Goal: Information Seeking & Learning: Learn about a topic

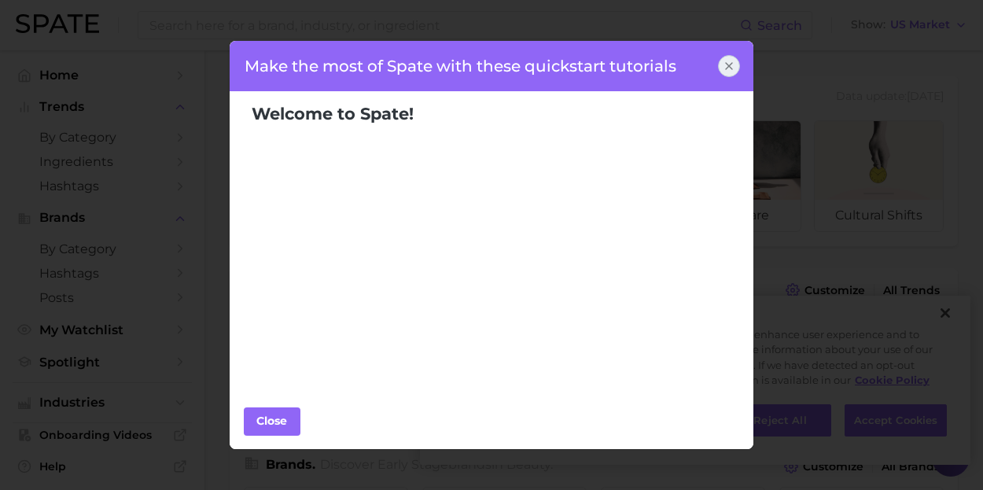
click at [734, 68] on icon at bounding box center [729, 66] width 13 height 13
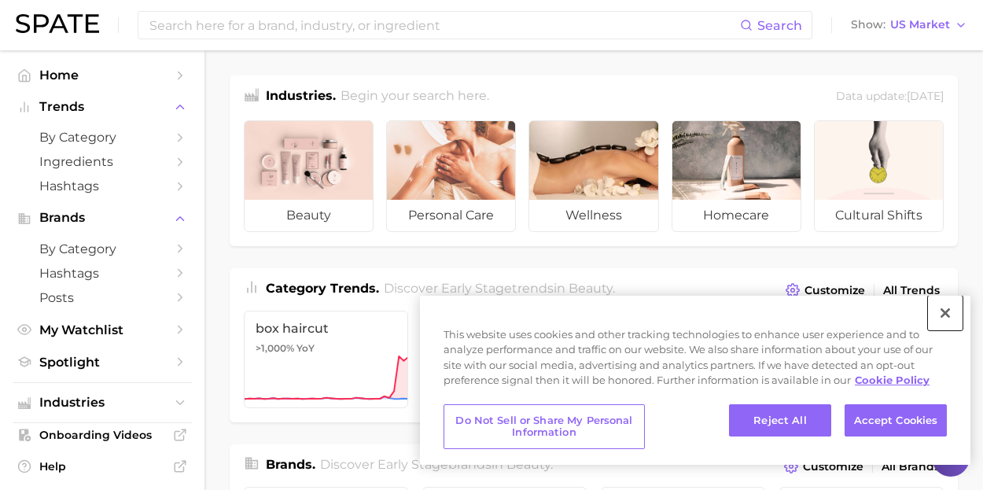
click at [948, 310] on button "Close" at bounding box center [945, 313] width 35 height 35
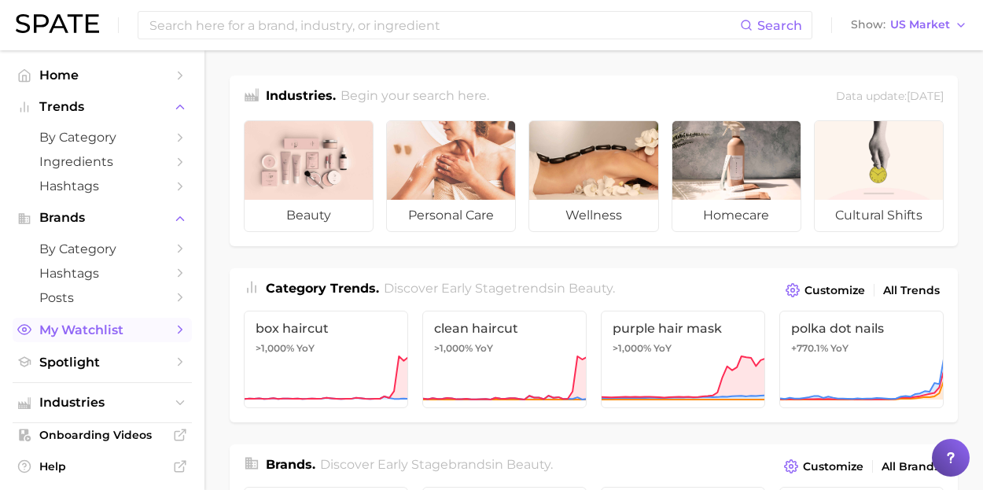
click at [117, 326] on span "My Watchlist" at bounding box center [102, 329] width 126 height 15
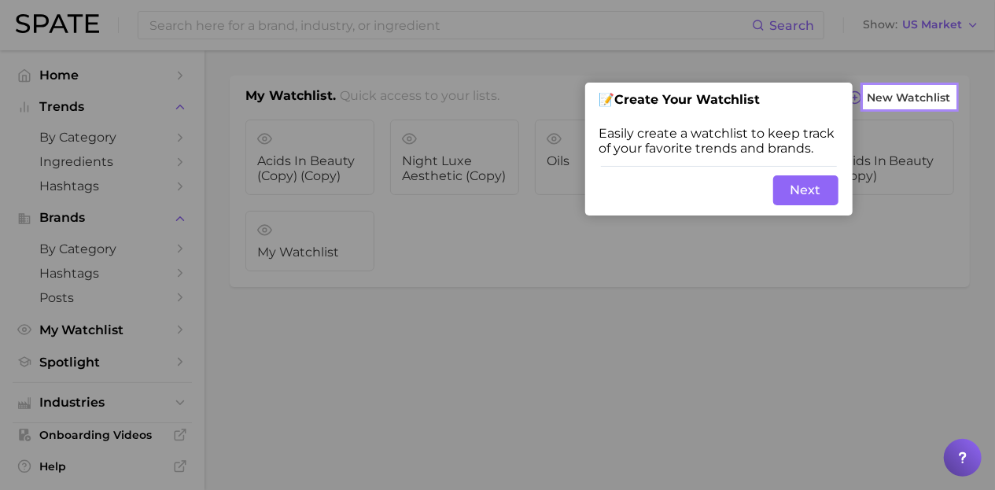
click at [816, 197] on button "Next" at bounding box center [805, 190] width 65 height 30
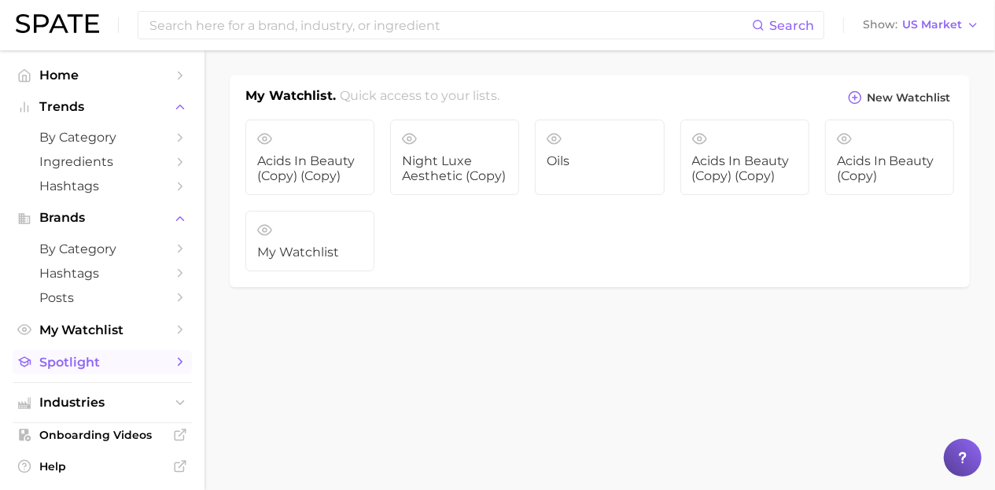
click at [105, 359] on span "Spotlight" at bounding box center [102, 362] width 126 height 15
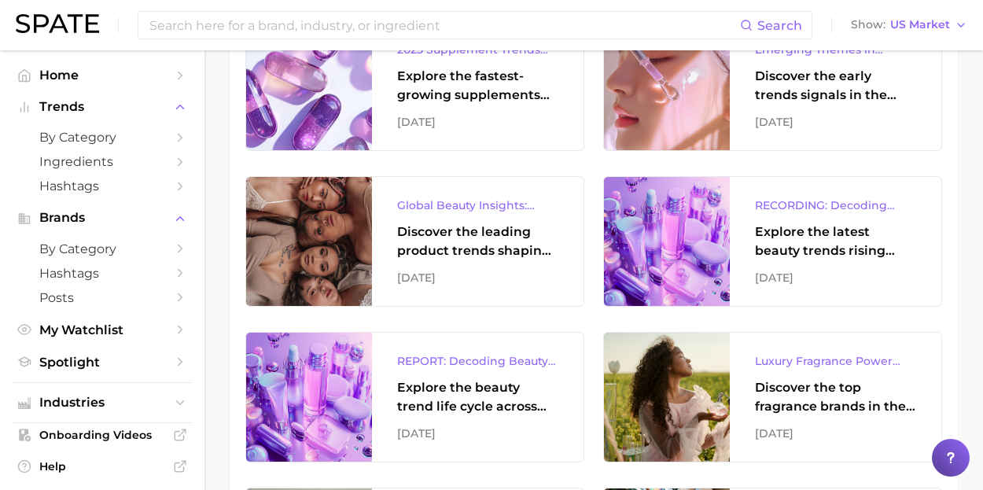
scroll to position [1145, 0]
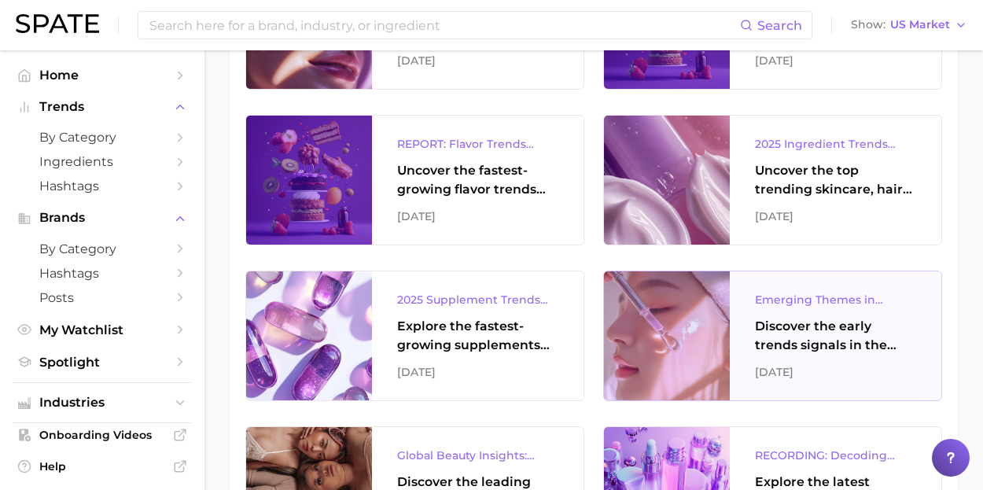
click at [844, 325] on div "Discover the early trends signals in the beauty industry." at bounding box center [835, 336] width 161 height 38
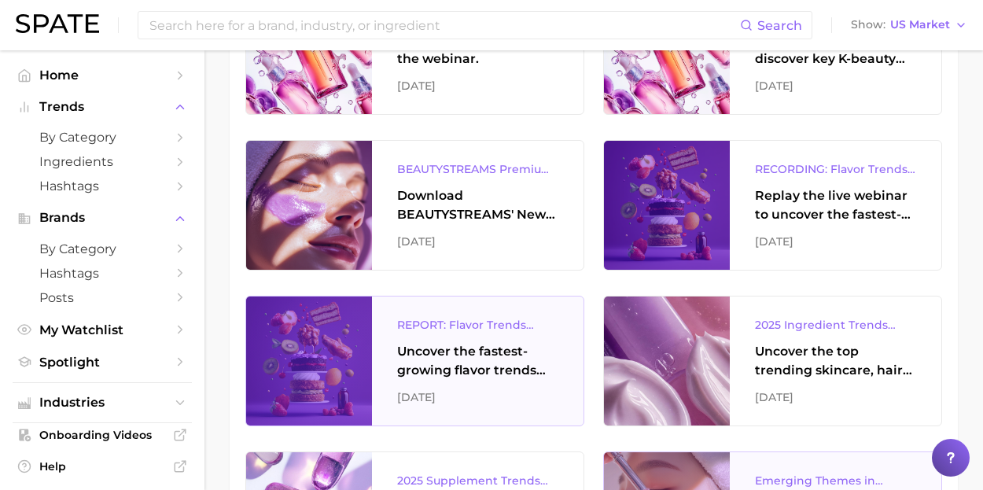
scroll to position [830, 0]
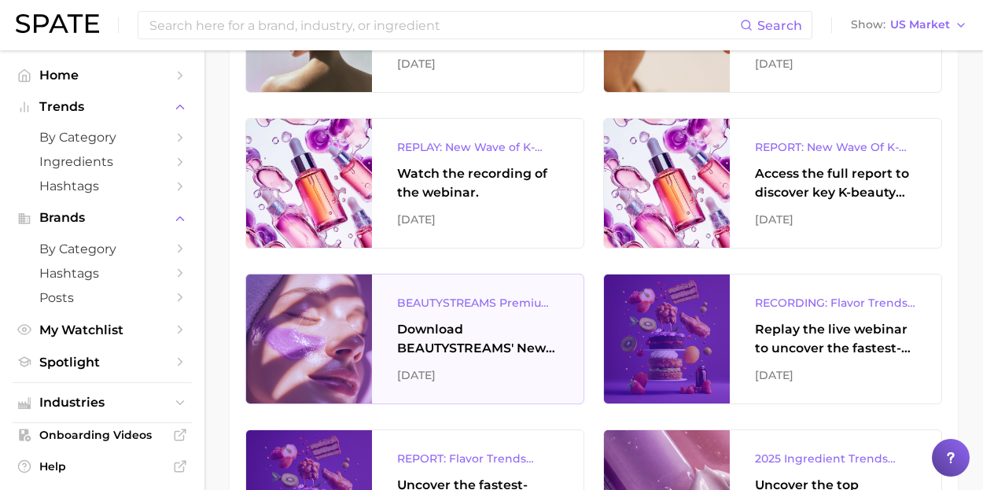
click at [448, 332] on div "Download BEAUTYSTREAMS' New Wave of K-beauty Report." at bounding box center [477, 339] width 161 height 38
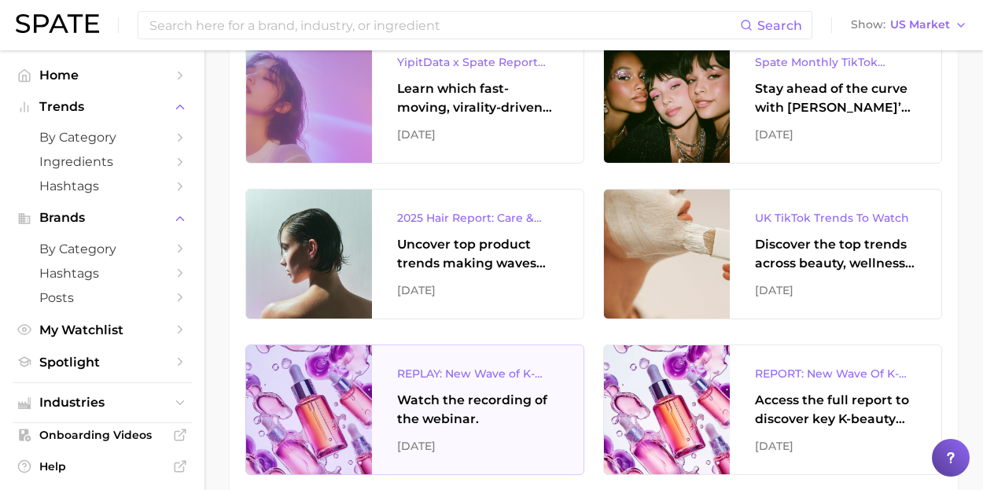
scroll to position [516, 0]
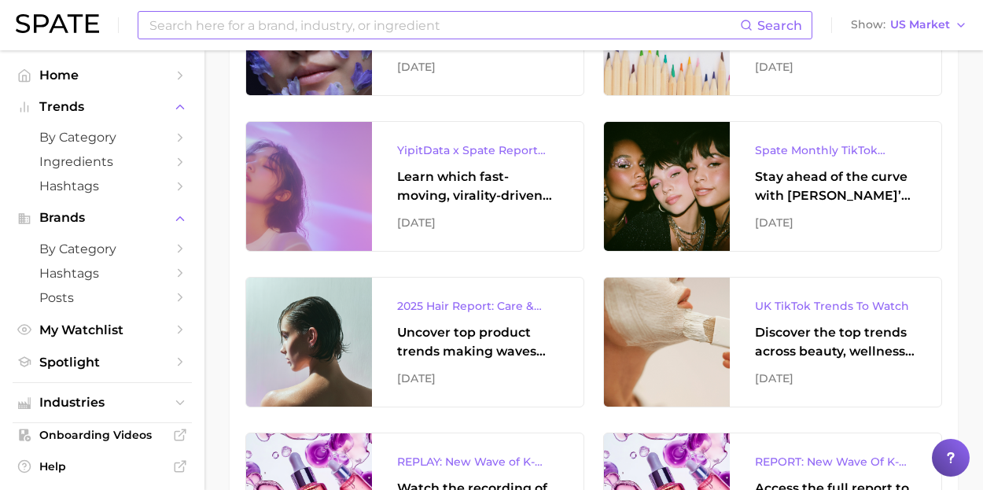
click at [400, 20] on input at bounding box center [444, 25] width 592 height 27
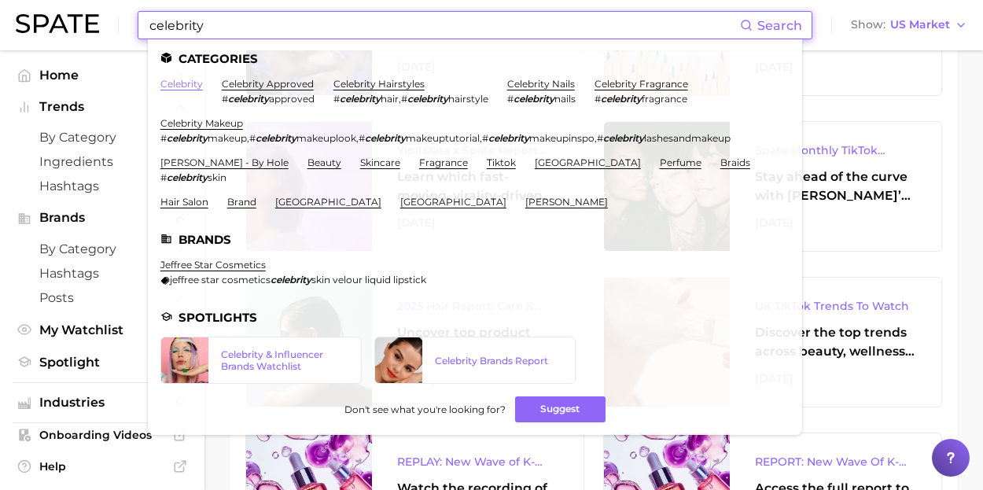
type input "celebrity"
click at [176, 84] on link "celebrity" at bounding box center [181, 84] width 42 height 12
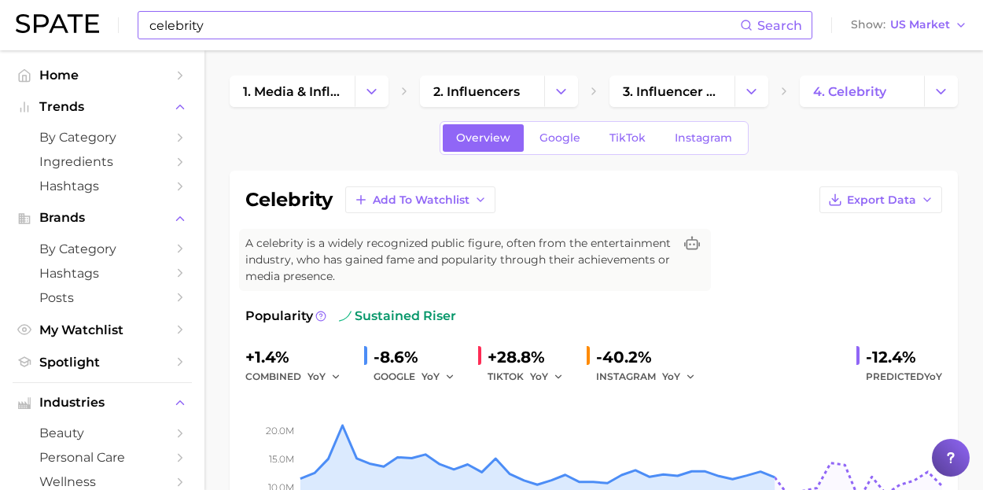
click at [207, 22] on input "celebrity" at bounding box center [444, 25] width 592 height 27
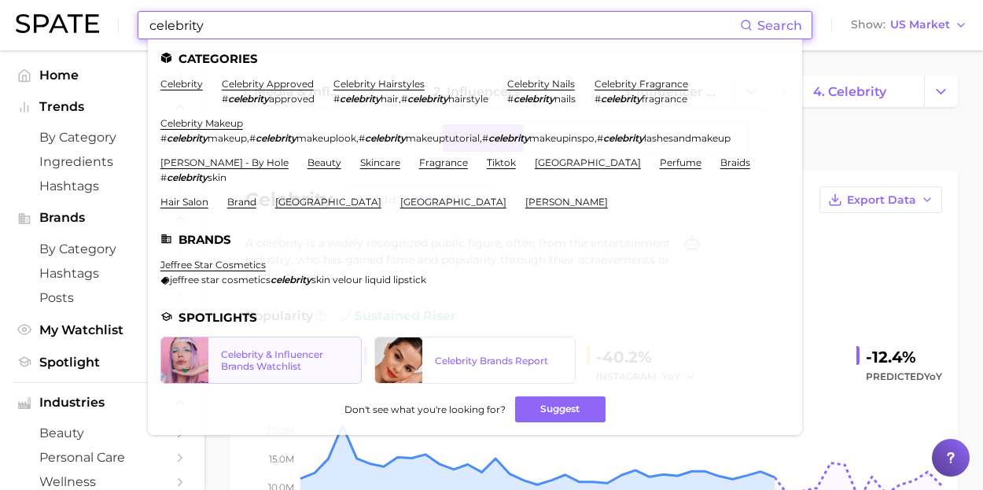
click at [254, 364] on div "Celebrity & Influencer Brands Watchlist" at bounding box center [284, 360] width 127 height 24
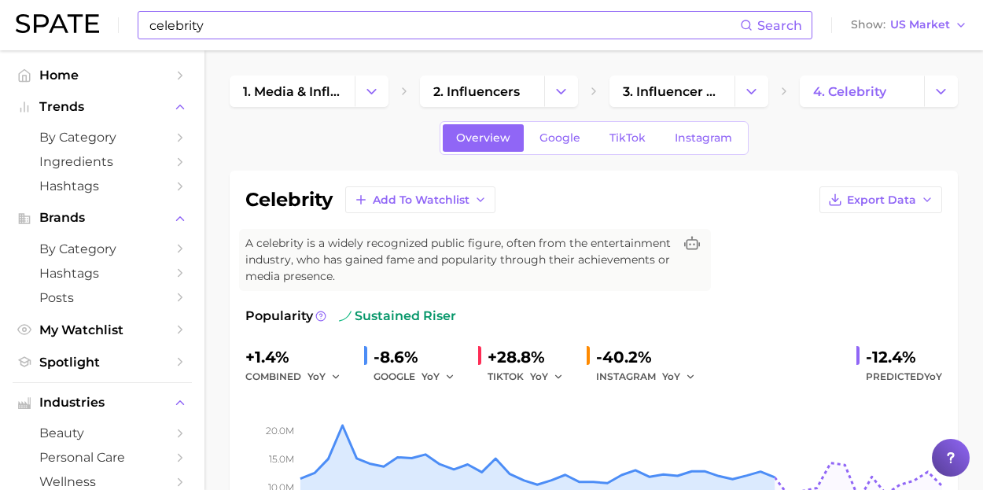
click at [266, 24] on input "celebrity" at bounding box center [444, 25] width 592 height 27
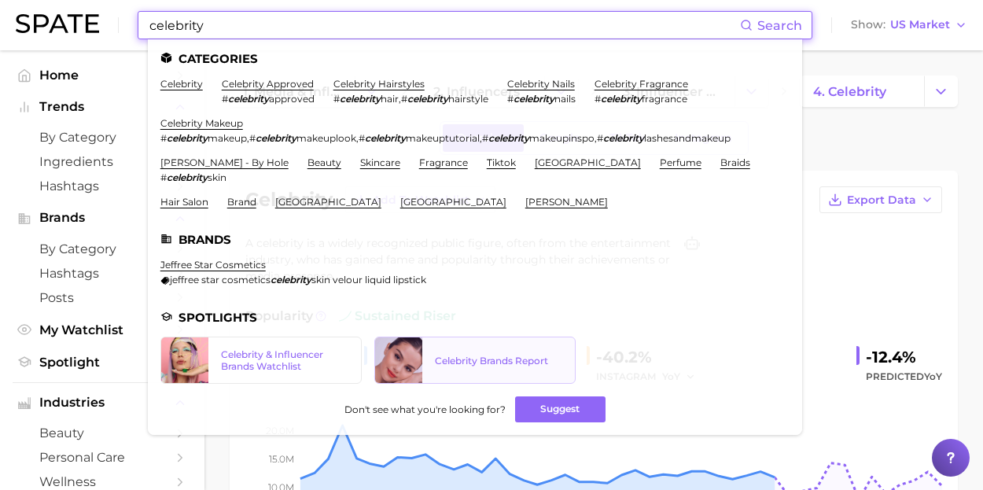
click at [513, 361] on div "Celebrity Brands Report" at bounding box center [498, 361] width 127 height 12
